Goal: Task Accomplishment & Management: Use online tool/utility

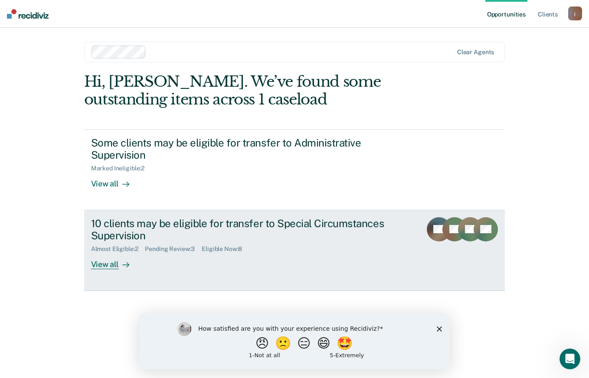
click at [102, 272] on link "10 clients may be eligible for transfer to Special Circumstances Supervision Al…" at bounding box center [294, 250] width 421 height 81
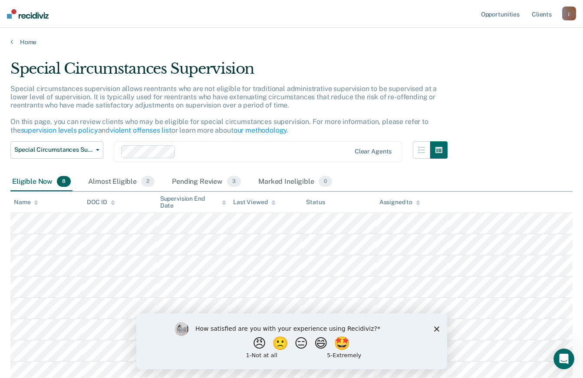
click at [441, 327] on div "How satisfied are you with your experience using Recidiviz? 😠 🙁 😑 😄 🤩 1 - Not a…" at bounding box center [291, 341] width 311 height 56
click at [436, 330] on polygon "Close survey" at bounding box center [435, 328] width 5 height 5
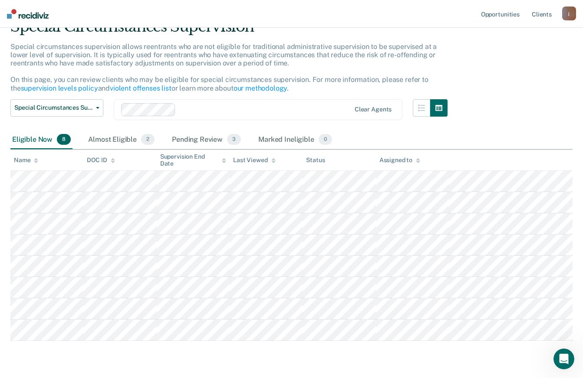
scroll to position [67, 0]
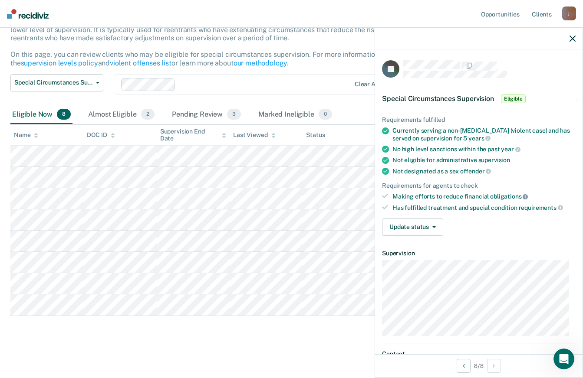
click at [522, 196] on icon at bounding box center [524, 196] width 5 height 5
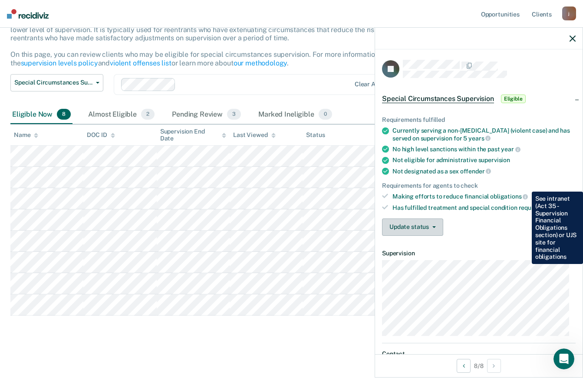
click at [432, 226] on icon "button" at bounding box center [433, 227] width 3 height 2
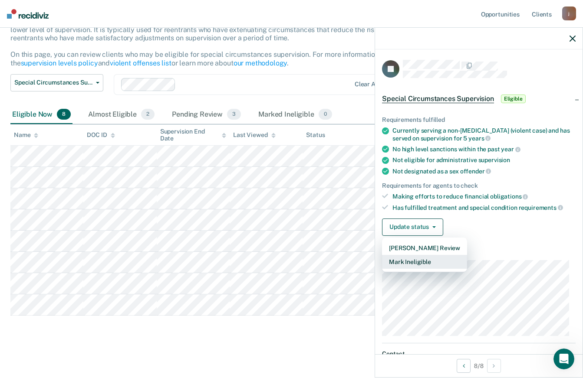
click at [420, 262] on button "Mark Ineligible" at bounding box center [424, 262] width 85 height 14
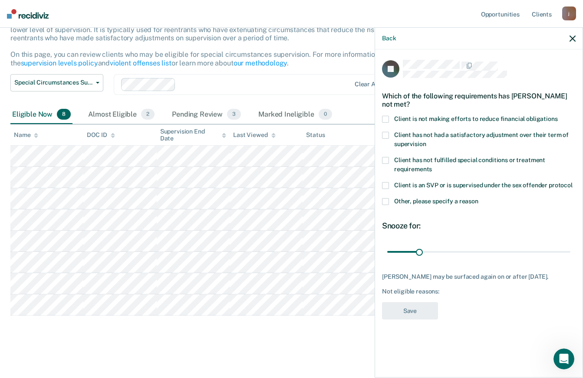
click at [382, 117] on span at bounding box center [385, 119] width 7 height 7
click at [420, 319] on button "Save" at bounding box center [410, 311] width 56 height 18
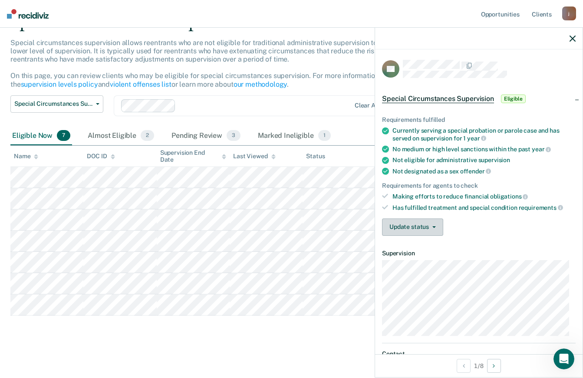
click at [433, 226] on icon "button" at bounding box center [433, 227] width 3 height 2
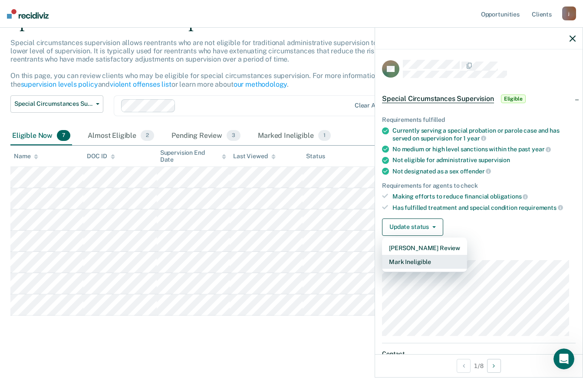
click at [424, 262] on button "Mark Ineligible" at bounding box center [424, 262] width 85 height 14
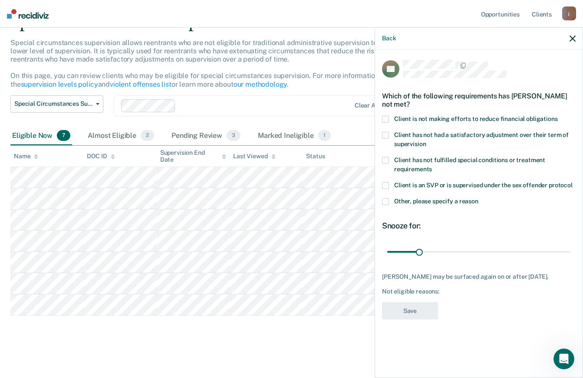
click at [387, 119] on span at bounding box center [385, 119] width 7 height 7
click at [385, 134] on span at bounding box center [385, 135] width 7 height 7
click at [413, 317] on button "Save" at bounding box center [410, 311] width 56 height 18
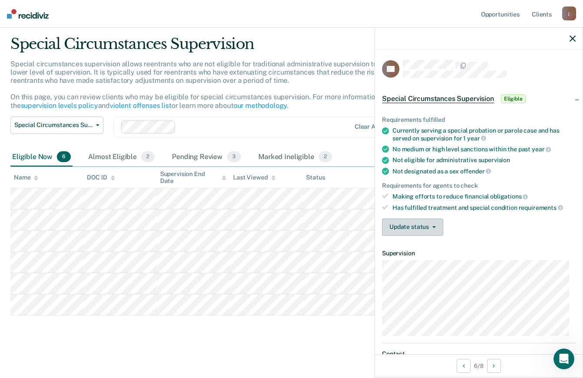
click at [429, 225] on button "Update status" at bounding box center [412, 227] width 61 height 17
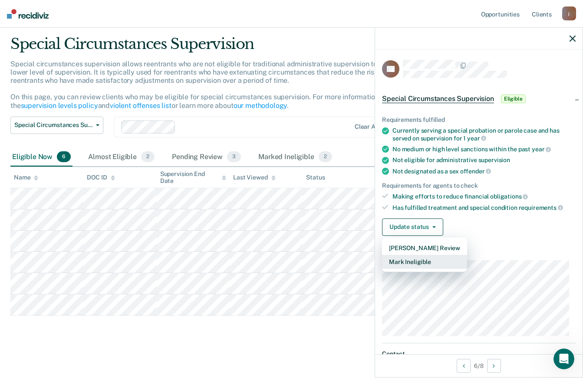
click at [424, 260] on button "Mark Ineligible" at bounding box center [424, 262] width 85 height 14
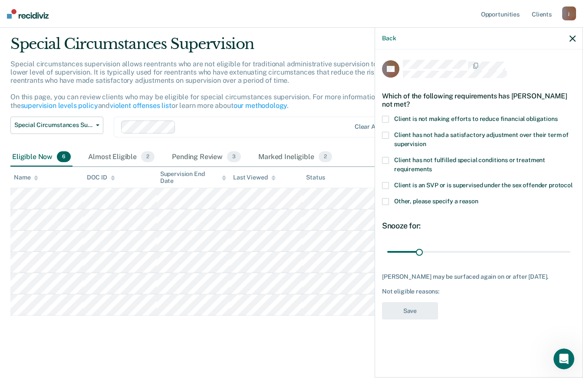
click at [387, 160] on span at bounding box center [385, 160] width 7 height 7
click at [412, 318] on button "Save" at bounding box center [410, 311] width 56 height 18
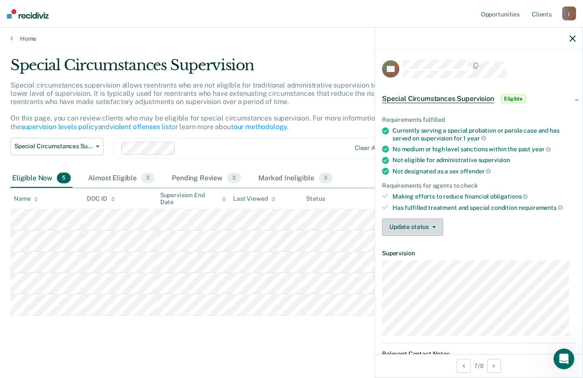
click at [432, 227] on icon "button" at bounding box center [433, 227] width 3 height 2
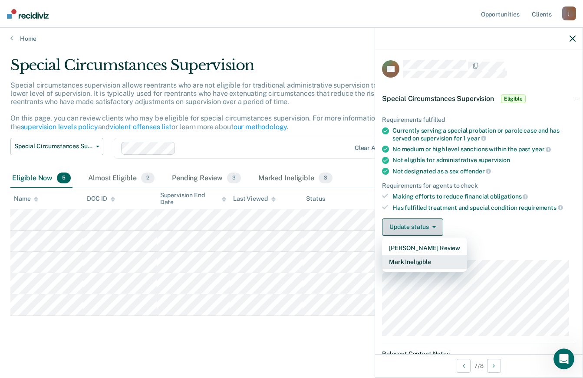
click at [420, 263] on button "Mark Ineligible" at bounding box center [424, 262] width 85 height 14
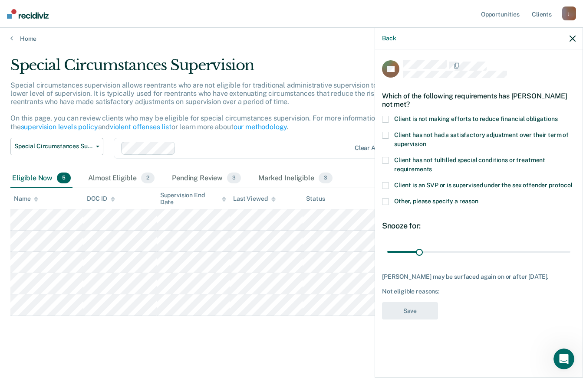
click at [384, 132] on span at bounding box center [385, 135] width 7 height 7
click at [385, 117] on span at bounding box center [385, 119] width 7 height 7
click at [387, 133] on span at bounding box center [385, 135] width 7 height 7
click at [416, 312] on button "Save" at bounding box center [410, 311] width 56 height 18
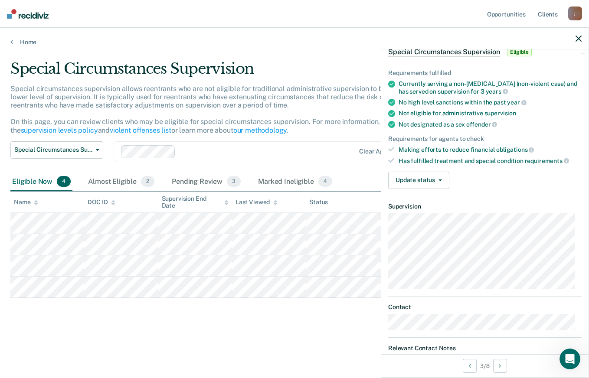
scroll to position [40, 0]
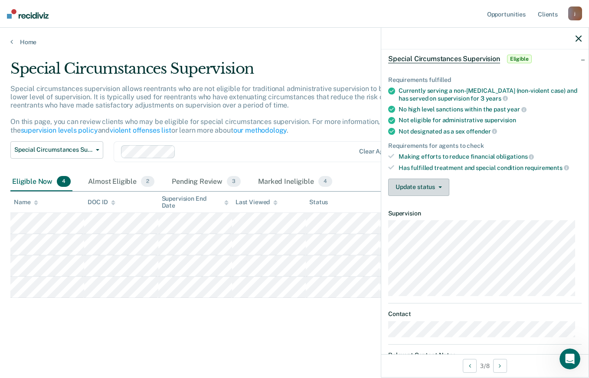
click at [436, 185] on button "Update status" at bounding box center [418, 187] width 61 height 17
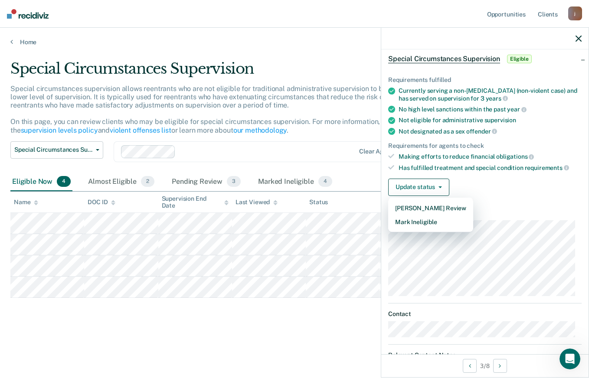
click at [515, 190] on div "Update status [PERSON_NAME] Review Mark Ineligible" at bounding box center [484, 187] width 193 height 17
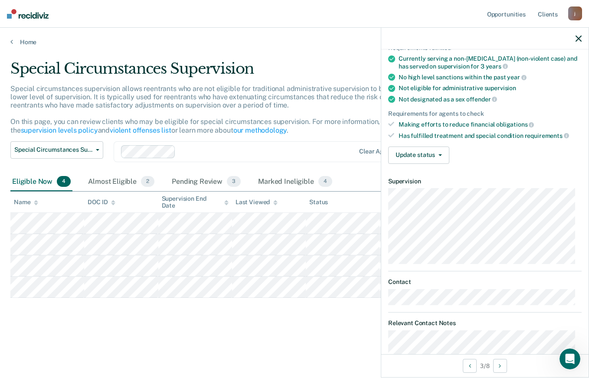
scroll to position [0, 0]
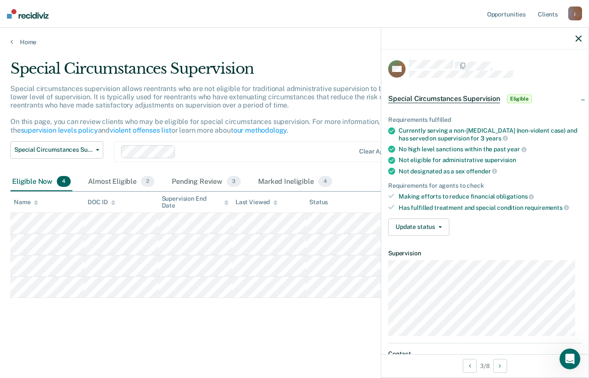
click at [524, 101] on span "Eligible" at bounding box center [519, 99] width 25 height 9
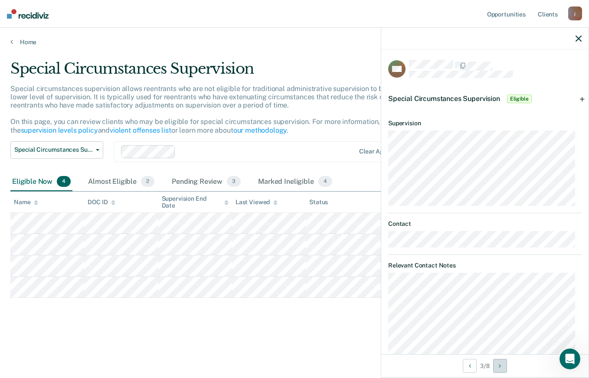
click at [501, 367] on icon "Next Opportunity" at bounding box center [500, 366] width 2 height 6
click at [501, 366] on icon "Next Opportunity" at bounding box center [500, 366] width 2 height 6
click at [501, 367] on icon "Next Opportunity" at bounding box center [500, 366] width 2 height 6
click at [501, 366] on icon "Next Opportunity" at bounding box center [500, 366] width 2 height 6
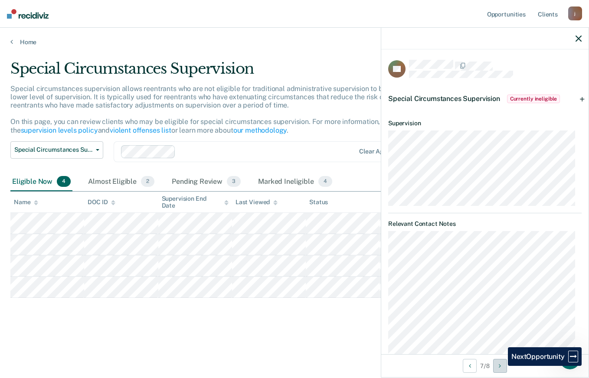
click at [501, 366] on icon "Next Opportunity" at bounding box center [500, 366] width 2 height 6
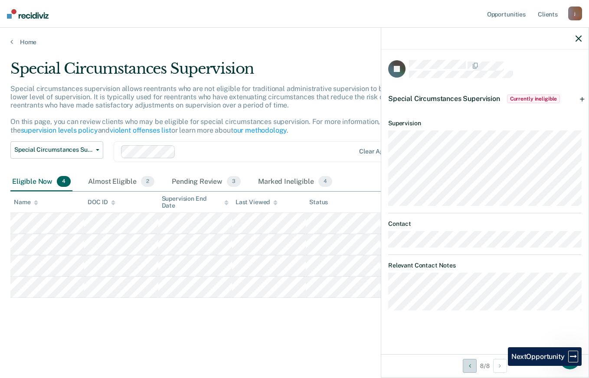
click at [469, 366] on icon "Previous Opportunity" at bounding box center [470, 366] width 2 height 6
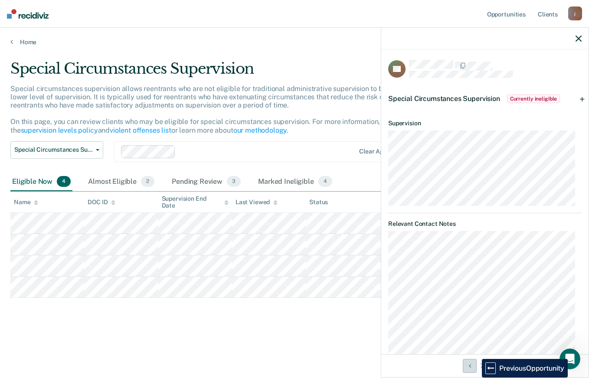
click at [469, 366] on icon "Previous Opportunity" at bounding box center [470, 366] width 2 height 6
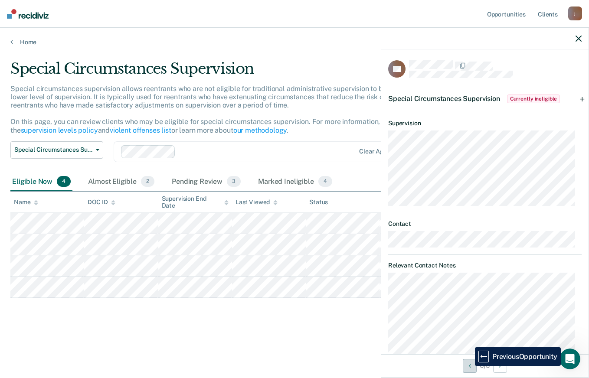
click at [469, 366] on icon "Previous Opportunity" at bounding box center [470, 366] width 2 height 6
click at [501, 366] on icon "Next Opportunity" at bounding box center [500, 366] width 2 height 6
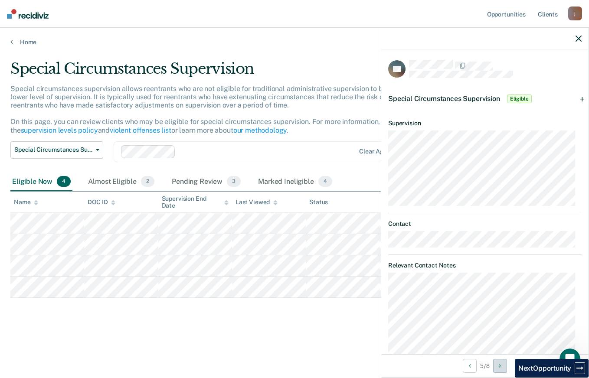
click at [501, 366] on icon "Next Opportunity" at bounding box center [500, 366] width 2 height 6
click at [578, 100] on div "Special Circumstances Supervision Eligible" at bounding box center [484, 99] width 207 height 28
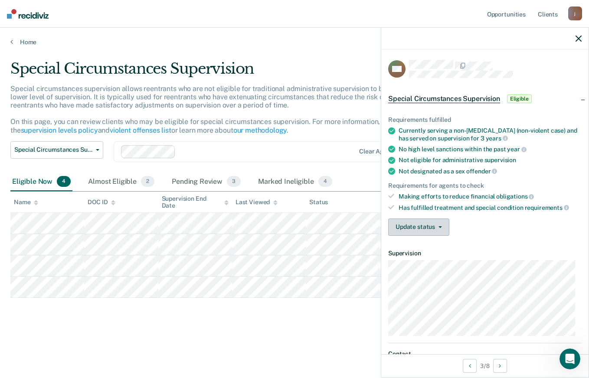
click at [421, 226] on button "Update status" at bounding box center [418, 227] width 61 height 17
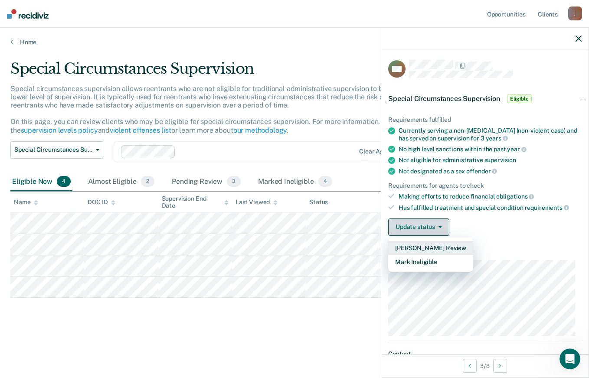
click at [443, 248] on button "[PERSON_NAME] Review" at bounding box center [430, 248] width 85 height 14
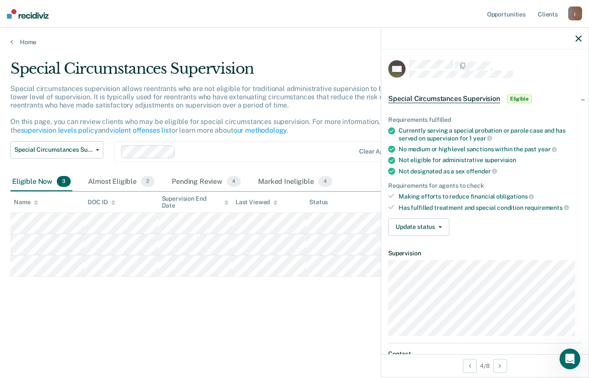
click at [523, 98] on span "Eligible" at bounding box center [519, 99] width 25 height 9
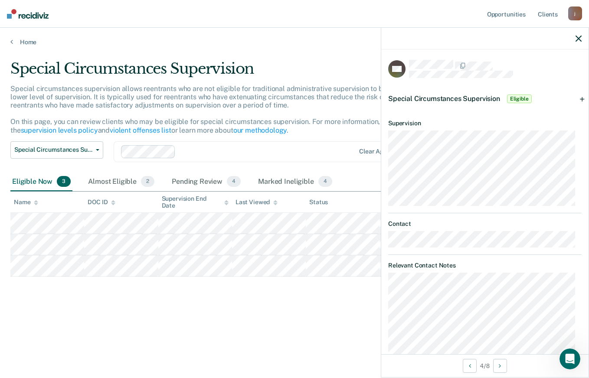
click at [524, 99] on span "Eligible" at bounding box center [519, 99] width 25 height 9
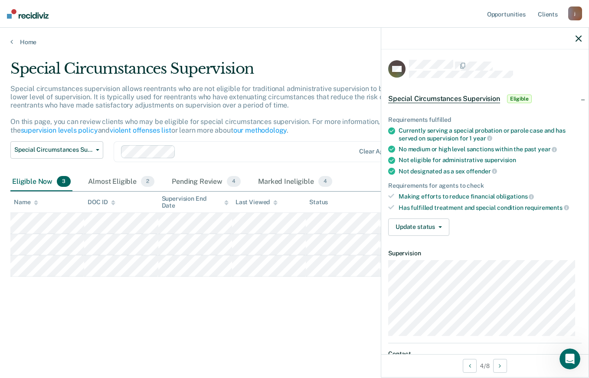
click at [439, 226] on icon "button" at bounding box center [440, 227] width 3 height 2
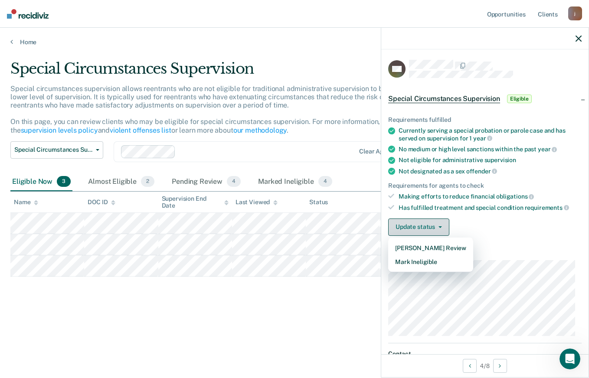
click at [425, 262] on button "Mark Ineligible" at bounding box center [430, 262] width 85 height 14
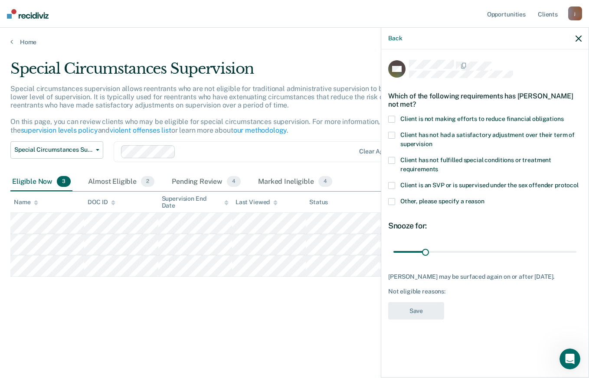
click at [394, 116] on span at bounding box center [391, 119] width 7 height 7
click at [421, 311] on button "Save" at bounding box center [416, 311] width 56 height 18
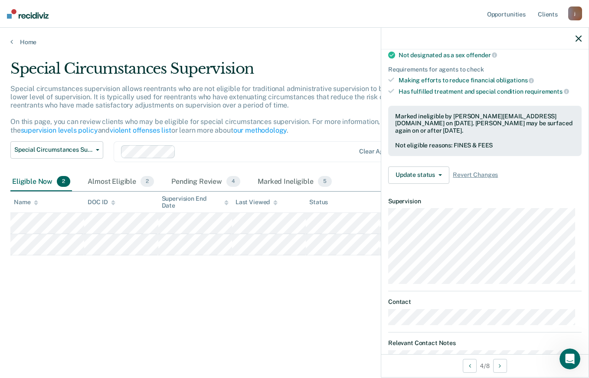
scroll to position [260, 0]
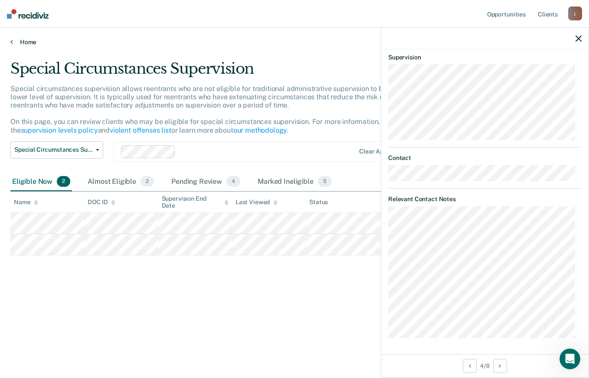
click at [32, 39] on link "Home" at bounding box center [294, 42] width 568 height 8
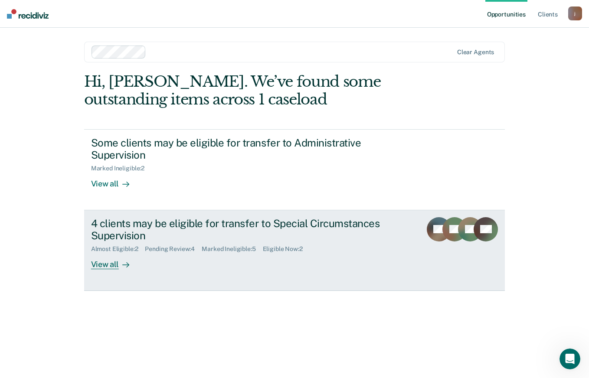
click at [106, 266] on div "View all" at bounding box center [115, 261] width 49 height 17
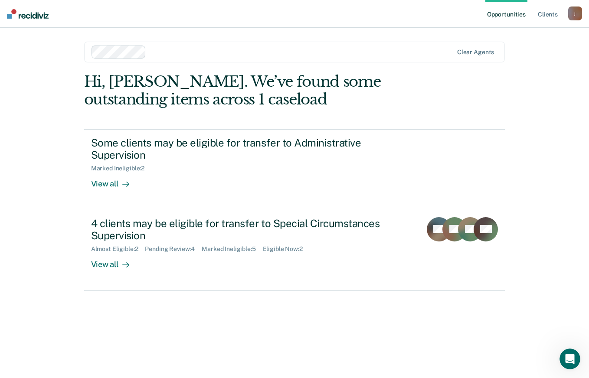
click at [104, 186] on div "View all" at bounding box center [115, 180] width 49 height 17
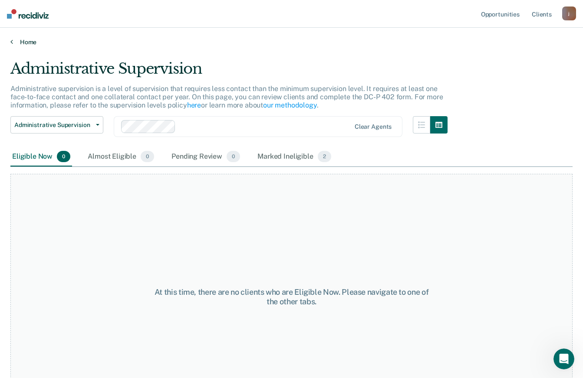
click at [18, 42] on link "Home" at bounding box center [291, 42] width 562 height 8
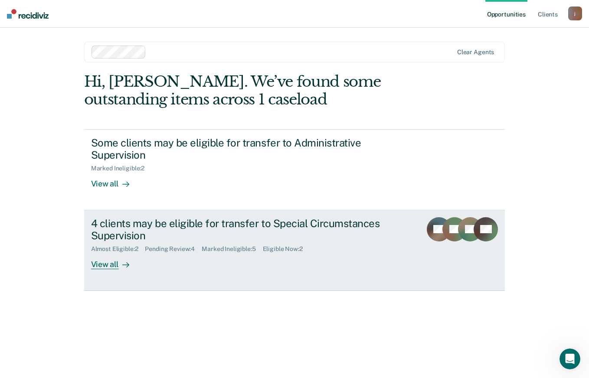
click at [118, 268] on div "View all" at bounding box center [115, 261] width 49 height 17
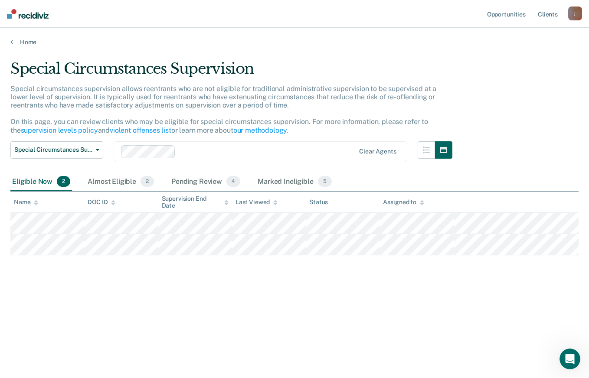
click at [443, 150] on icon "button" at bounding box center [443, 150] width 7 height 6
click at [526, 96] on div "Special Circumstances Supervision Special circumstances supervision allows reen…" at bounding box center [294, 186] width 568 height 253
click at [425, 153] on icon "button" at bounding box center [426, 150] width 7 height 7
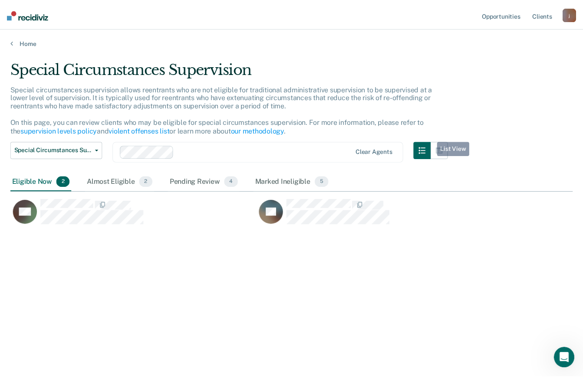
scroll to position [247, 562]
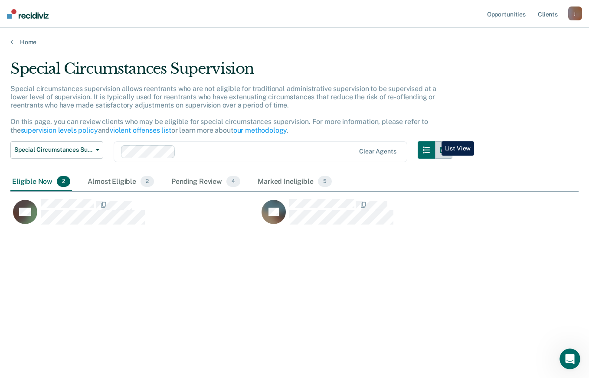
click at [444, 153] on icon "button" at bounding box center [443, 150] width 7 height 6
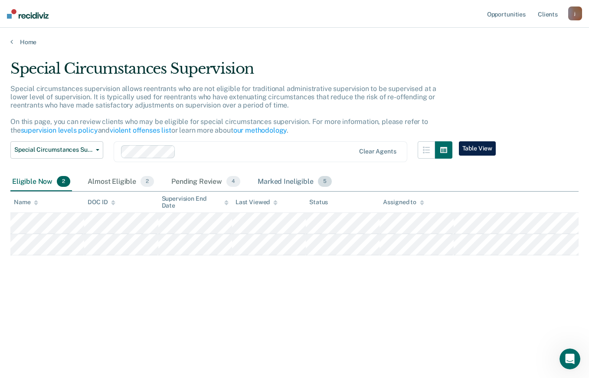
click at [301, 182] on div "Marked Ineligible 5" at bounding box center [295, 182] width 78 height 19
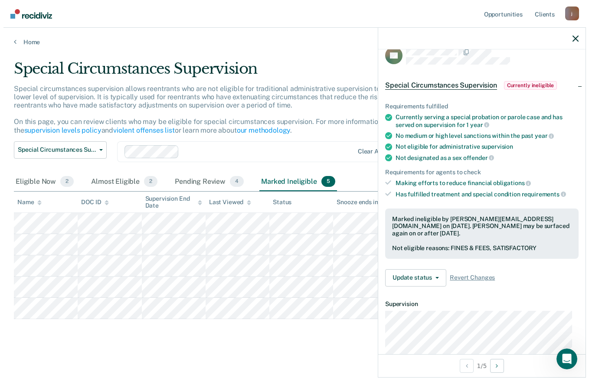
scroll to position [0, 0]
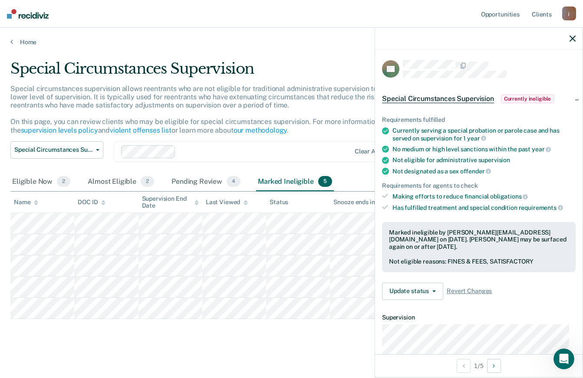
click at [514, 247] on div "Marked ineligible by [PERSON_NAME][EMAIL_ADDRESS][DOMAIN_NAME] on [DATE]. [PERS…" at bounding box center [479, 240] width 180 height 22
click at [502, 260] on div "Not eligible reasons: FINES & FEES, SATISFACTORY" at bounding box center [479, 261] width 180 height 7
click at [510, 251] on div "Marked ineligible by [PERSON_NAME][EMAIL_ADDRESS][DOMAIN_NAME] on [DATE]. [PERS…" at bounding box center [478, 247] width 193 height 50
click at [507, 239] on div "Marked ineligible by [PERSON_NAME][EMAIL_ADDRESS][DOMAIN_NAME] on [DATE]. [PERS…" at bounding box center [479, 240] width 180 height 22
click at [509, 229] on div "Marked ineligible by [PERSON_NAME][EMAIL_ADDRESS][DOMAIN_NAME] on [DATE]. [PERS…" at bounding box center [479, 240] width 180 height 22
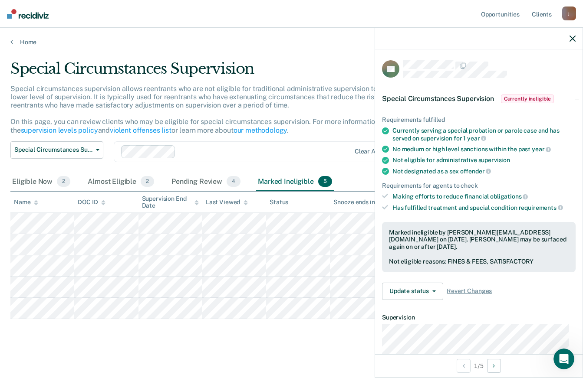
click at [495, 233] on div "Marked ineligible by [PERSON_NAME][EMAIL_ADDRESS][DOMAIN_NAME] on [DATE]. [PERS…" at bounding box center [479, 240] width 180 height 22
click at [456, 252] on div "Marked ineligible by [PERSON_NAME][EMAIL_ADDRESS][DOMAIN_NAME] on [DATE]. [PERS…" at bounding box center [478, 247] width 193 height 50
click at [16, 45] on link "Home" at bounding box center [291, 42] width 562 height 8
